Goal: Navigation & Orientation: Find specific page/section

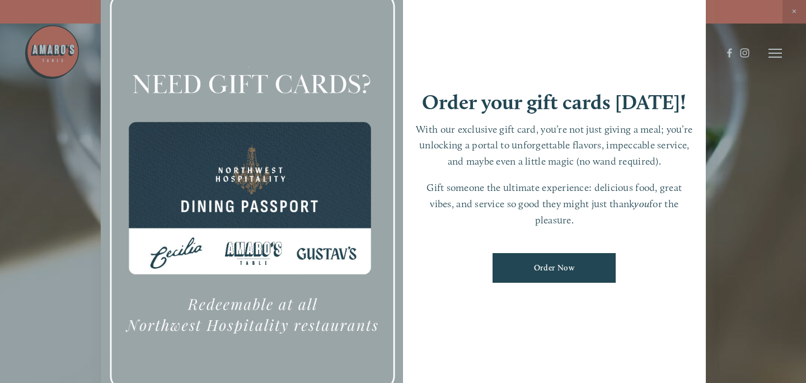
click at [779, 53] on div at bounding box center [403, 191] width 806 height 383
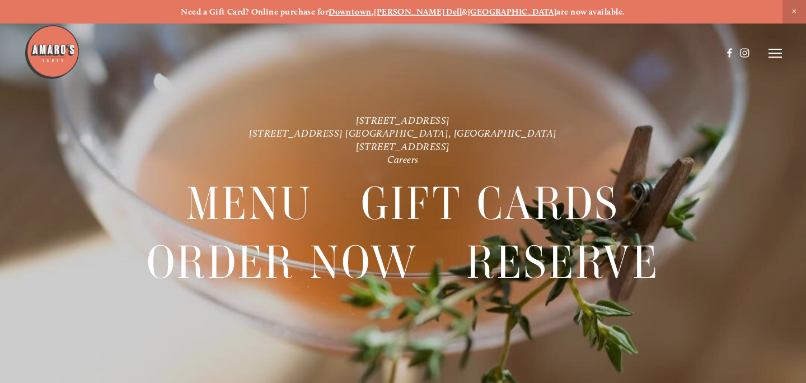
click at [773, 53] on icon at bounding box center [774, 53] width 13 height 10
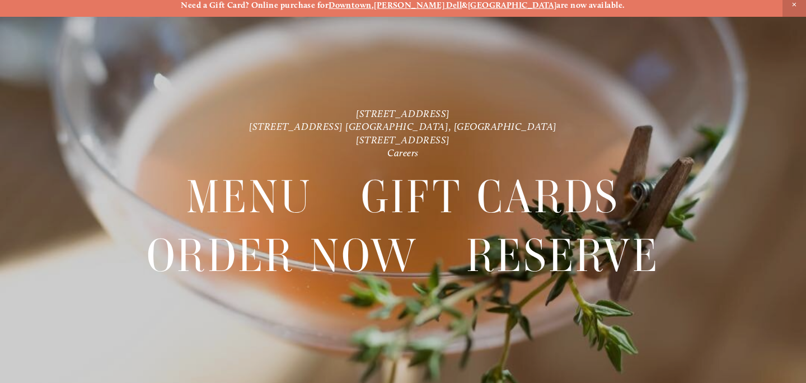
scroll to position [7, 0]
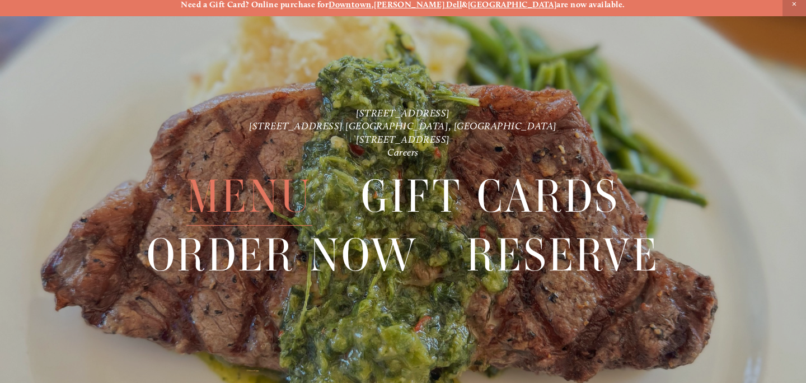
click at [261, 187] on span "Menu" at bounding box center [249, 196] width 126 height 58
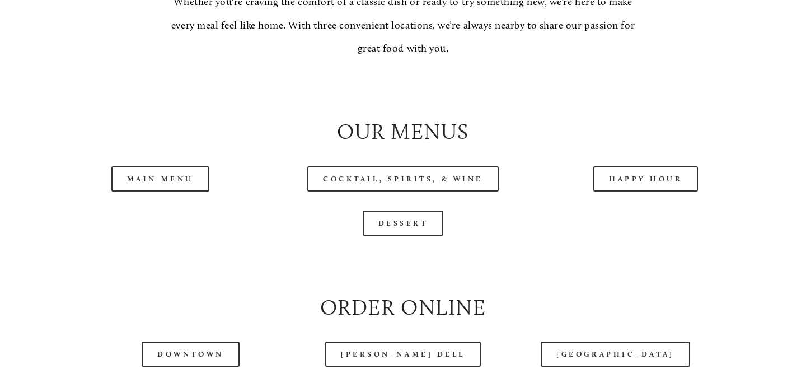
scroll to position [1056, 0]
click at [635, 177] on link "Happy Hour" at bounding box center [645, 178] width 105 height 25
click at [171, 182] on link "Main Menu" at bounding box center [160, 178] width 98 height 25
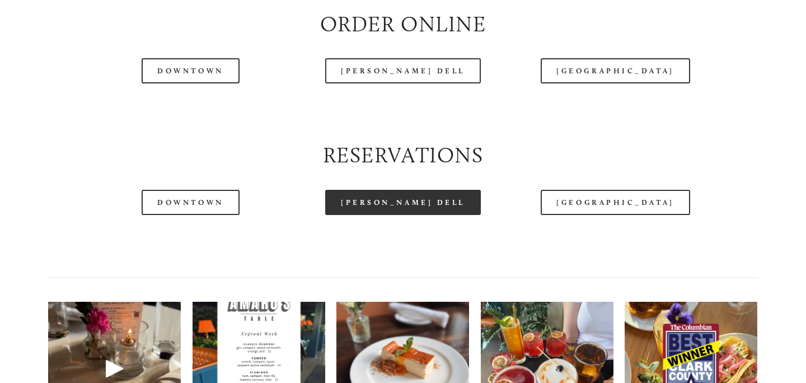
scroll to position [1341, 0]
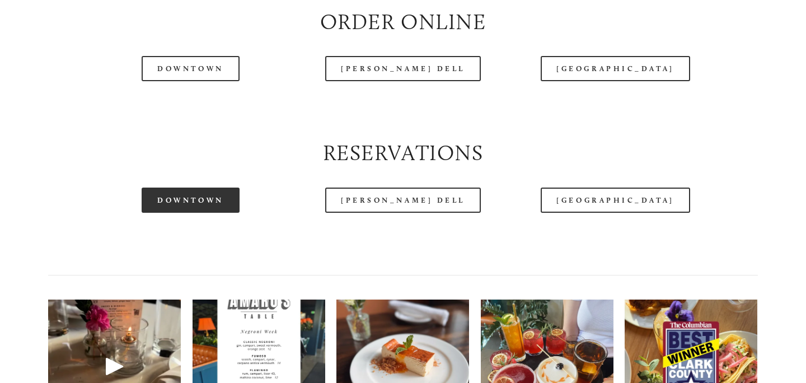
click at [195, 196] on link "Downtown" at bounding box center [190, 199] width 97 height 25
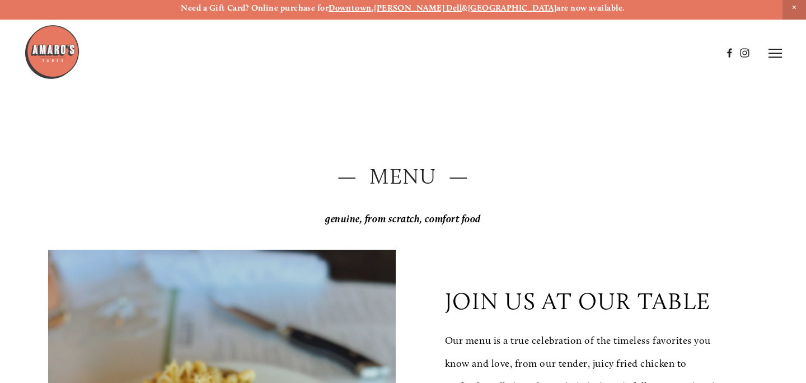
scroll to position [0, 0]
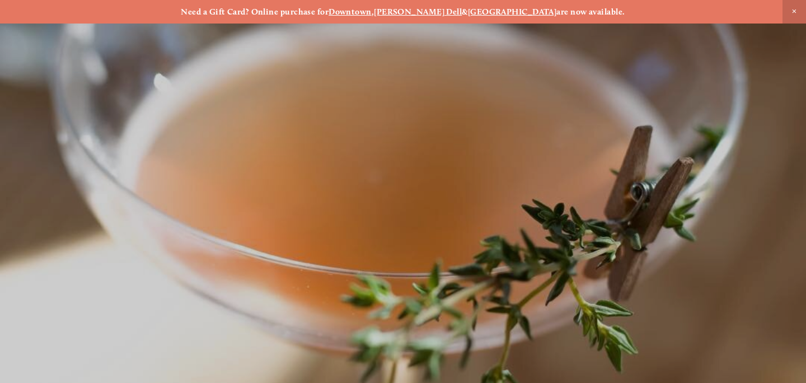
scroll to position [7, 0]
